Goal: Find specific page/section: Find specific page/section

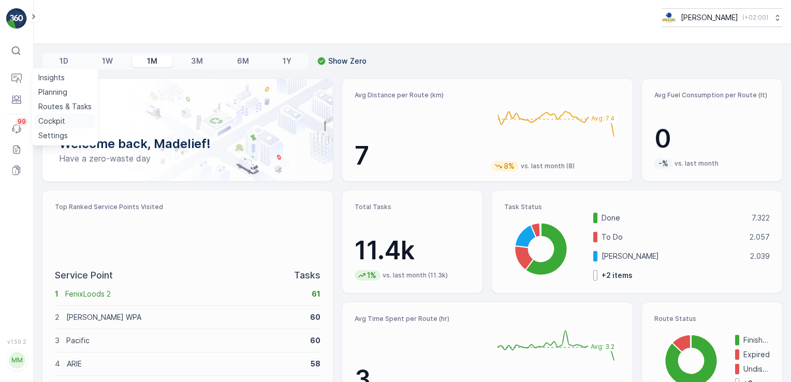
click at [43, 120] on p "Cockpit" at bounding box center [51, 121] width 27 height 10
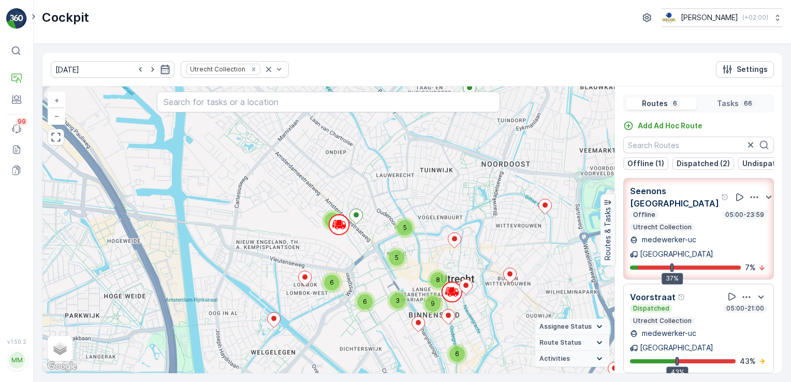
drag, startPoint x: 354, startPoint y: 293, endPoint x: 299, endPoint y: 313, distance: 58.3
click at [299, 313] on div "6 6 2 5 5 3 9 8 6 + − Satellite Roadmap Terrain Hybrid Leaflet Keyboard shortcu…" at bounding box center [328, 229] width 572 height 287
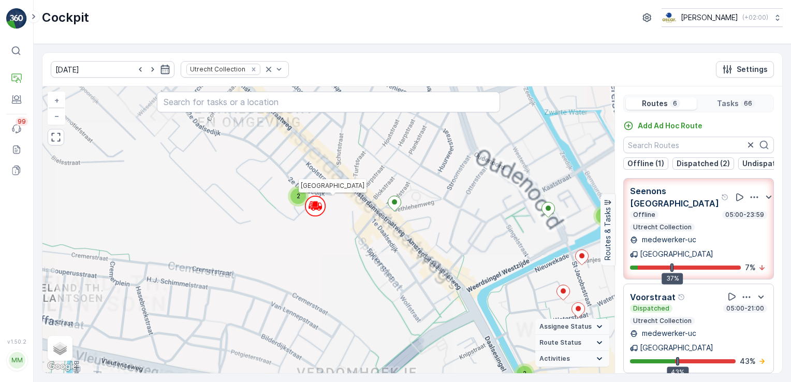
click at [313, 211] on circle at bounding box center [315, 206] width 20 height 20
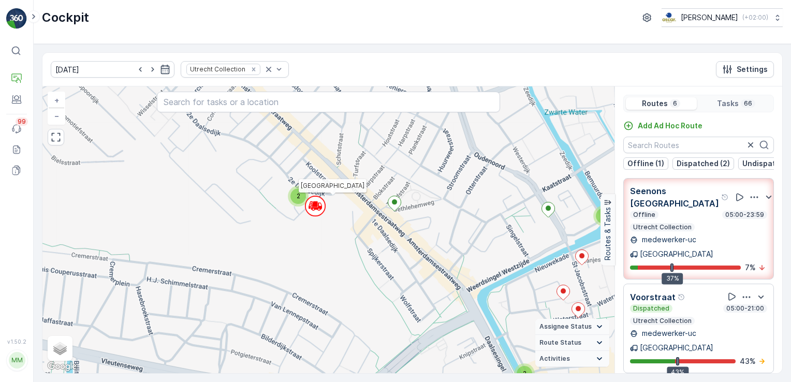
click at [315, 204] on icon at bounding box center [314, 204] width 5 height 5
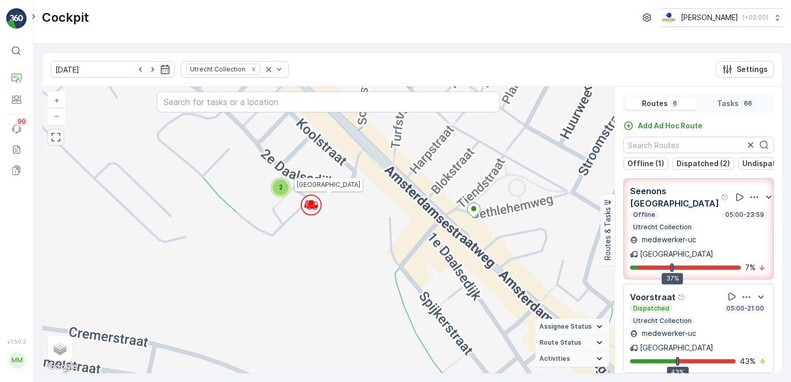
click at [315, 204] on icon at bounding box center [315, 204] width 3 height 5
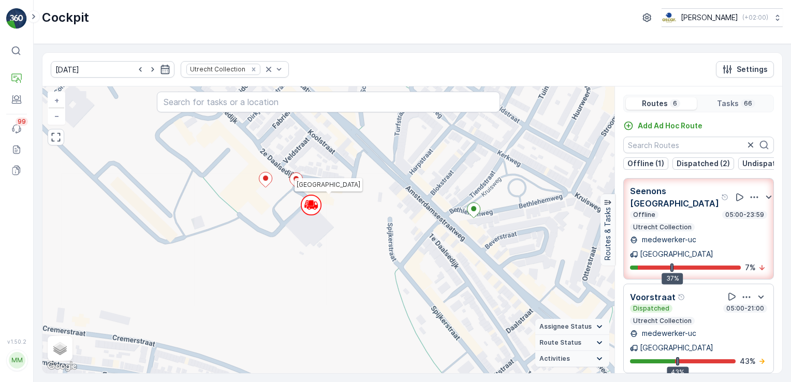
click at [308, 206] on icon at bounding box center [312, 207] width 10 height 2
click at [293, 180] on icon at bounding box center [296, 180] width 13 height 15
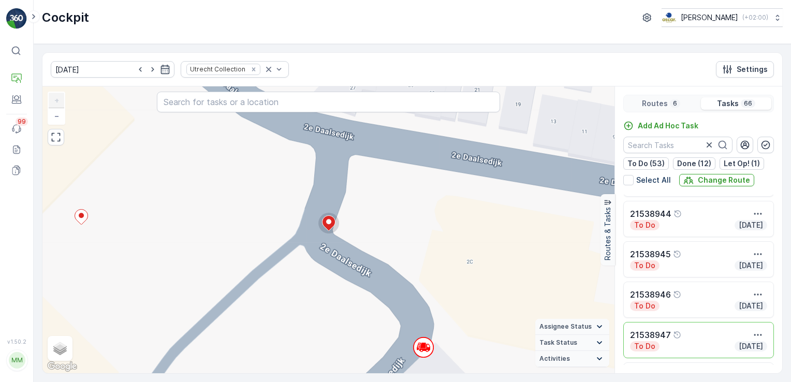
scroll to position [1915, 0]
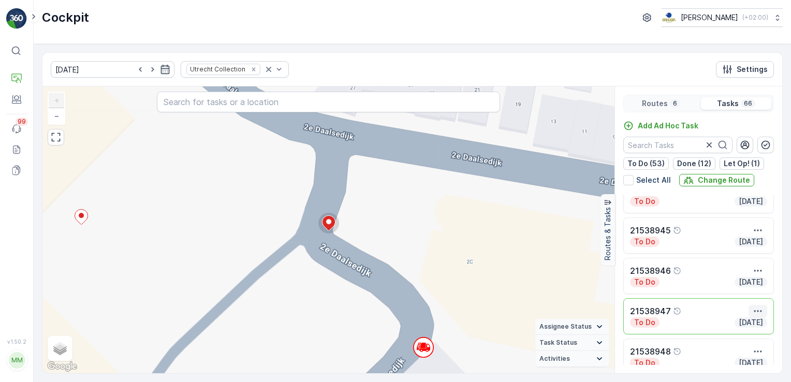
click at [749, 309] on button "button" at bounding box center [757, 311] width 19 height 12
click at [738, 243] on span "See More Details" at bounding box center [739, 247] width 60 height 10
